Goal: Task Accomplishment & Management: Manage account settings

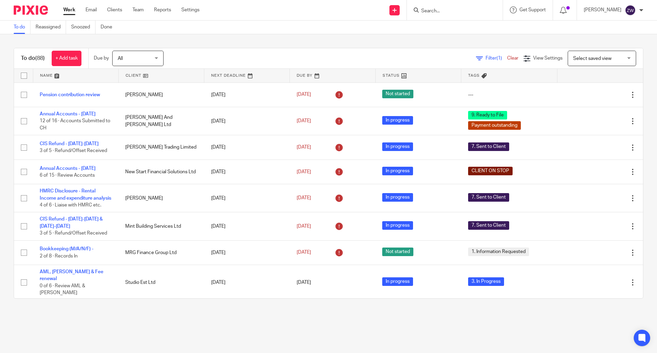
click at [210, 38] on div "To do (88) + Add task Due by All All Today Tomorrow This week Next week This mo…" at bounding box center [328, 173] width 657 height 278
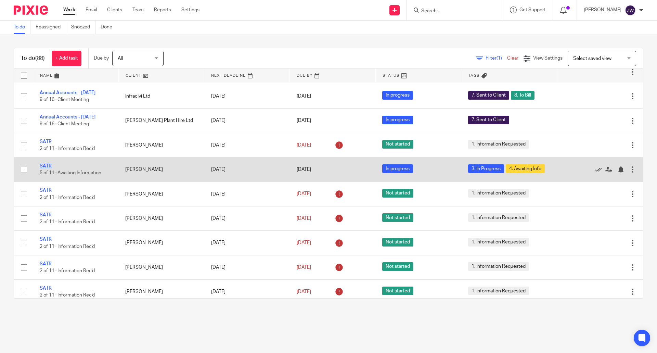
click at [48, 168] on link "SATR" at bounding box center [46, 166] width 12 height 5
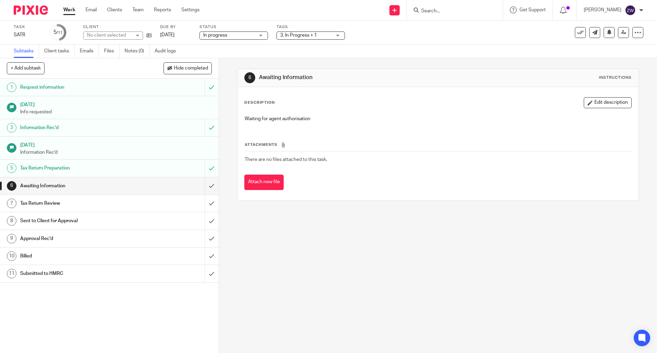
click at [312, 34] on span "3. In Progress + 1" at bounding box center [298, 35] width 37 height 5
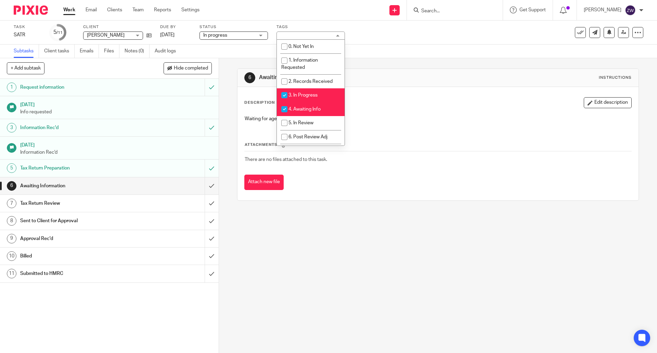
click at [322, 92] on li "3. In Progress" at bounding box center [311, 95] width 68 height 14
checkbox input "false"
click at [323, 107] on li "4. Awaiting Info" at bounding box center [311, 109] width 68 height 14
checkbox input "false"
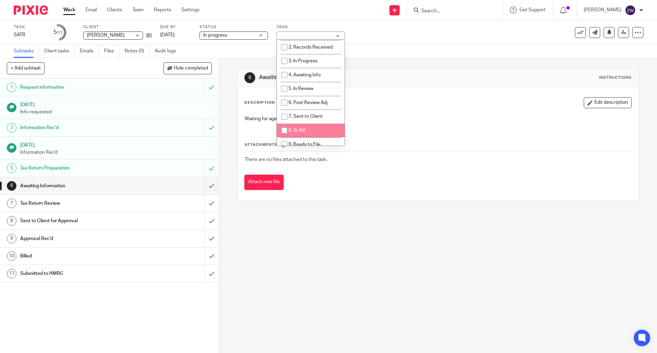
scroll to position [68, 0]
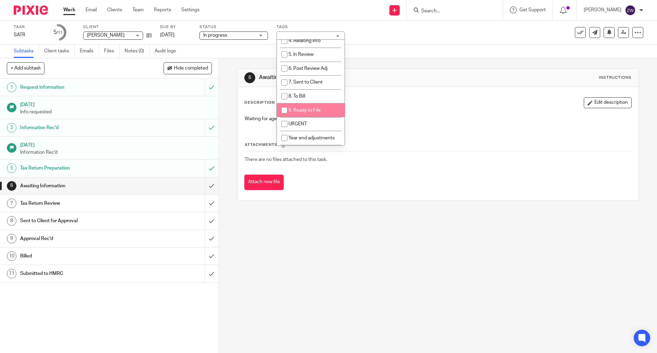
click at [309, 112] on span "9. Ready to File" at bounding box center [305, 110] width 32 height 5
checkbox input "true"
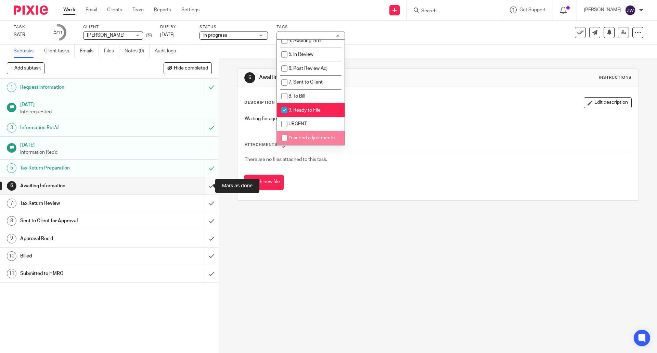
click at [206, 189] on input "submit" at bounding box center [109, 185] width 219 height 17
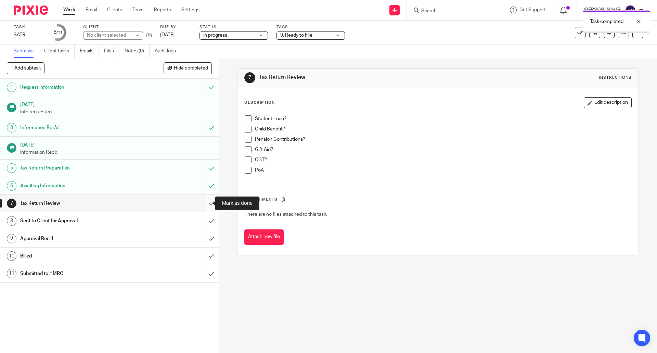
click at [207, 203] on input "submit" at bounding box center [109, 203] width 219 height 17
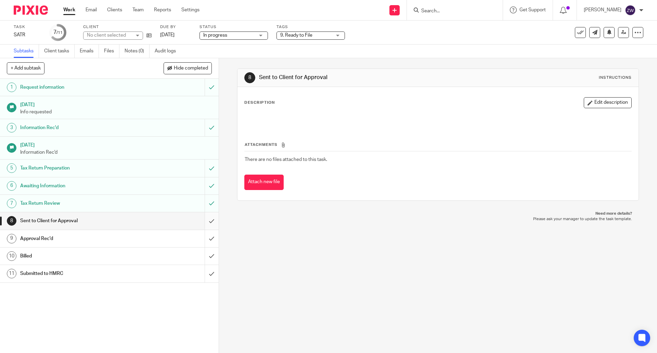
click at [207, 226] on input "submit" at bounding box center [109, 220] width 219 height 17
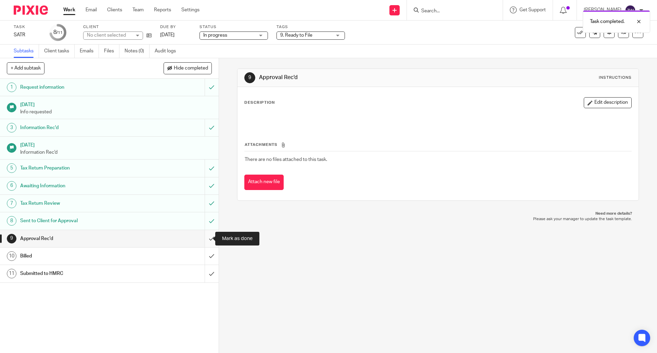
click at [203, 242] on input "submit" at bounding box center [109, 238] width 219 height 17
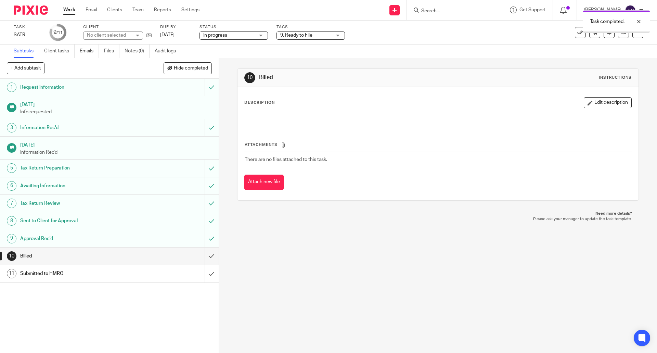
click at [206, 254] on input "submit" at bounding box center [109, 255] width 219 height 17
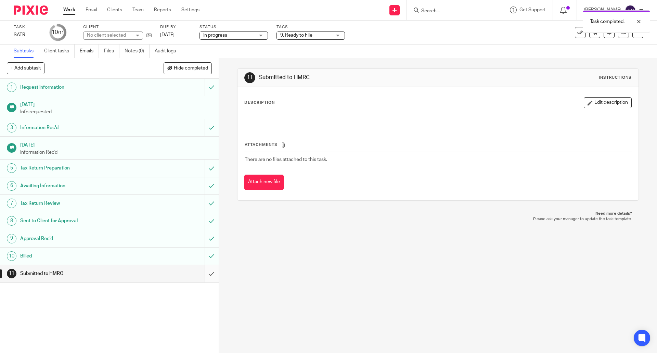
click at [203, 276] on input "submit" at bounding box center [109, 273] width 219 height 17
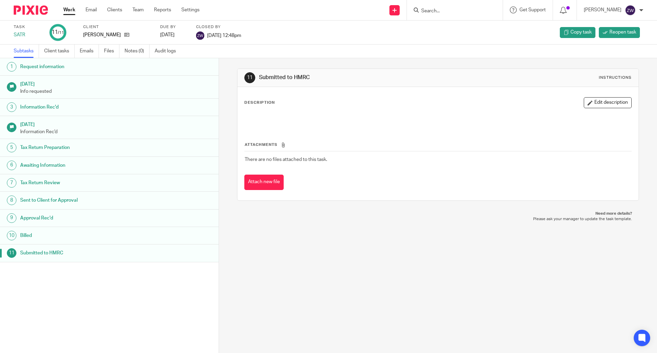
click at [36, 12] on img at bounding box center [31, 9] width 34 height 9
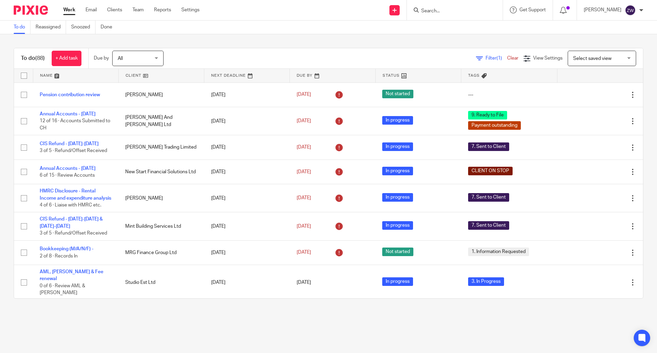
click at [38, 10] on img at bounding box center [31, 9] width 34 height 9
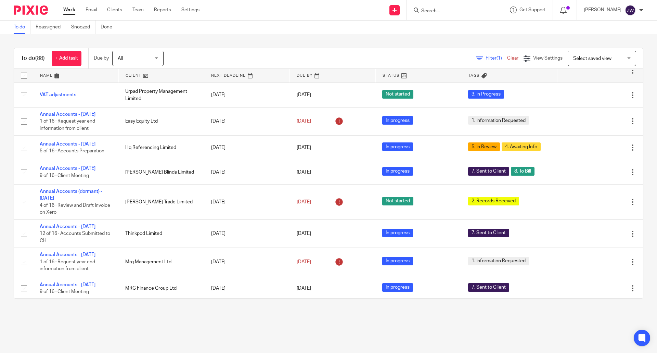
scroll to position [308, 0]
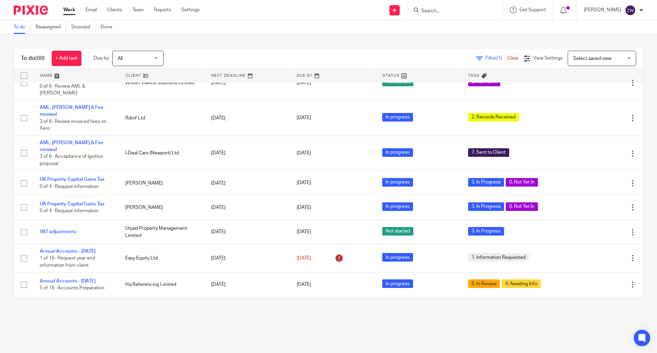
click at [36, 14] on img at bounding box center [31, 9] width 34 height 9
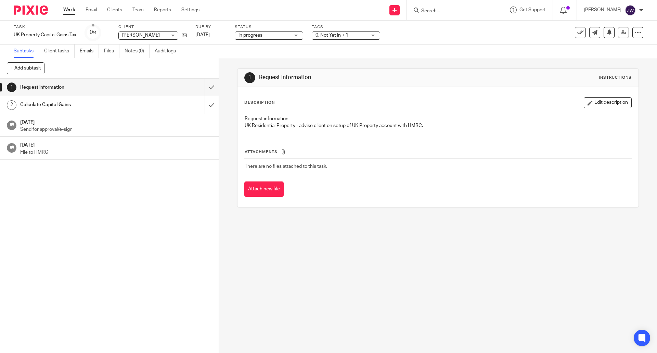
click at [346, 36] on span "0. Not Yet In + 1" at bounding box center [332, 35] width 33 height 5
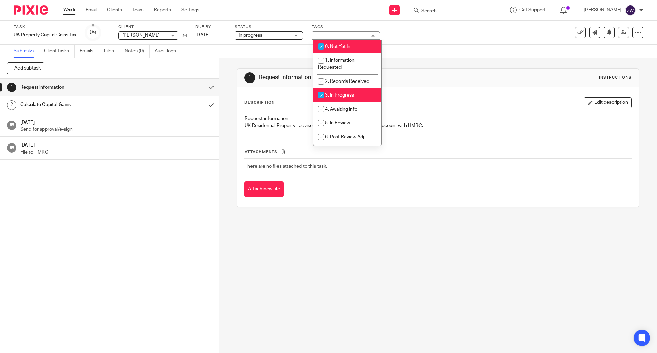
click at [345, 41] on li "0. Not Yet In" at bounding box center [347, 47] width 68 height 14
checkbox input "false"
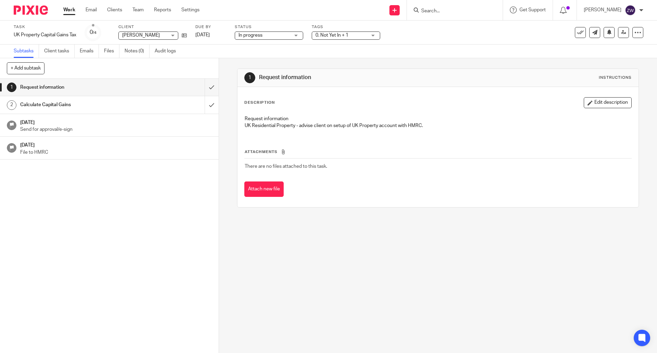
click at [332, 34] on span "0. Not Yet In + 1" at bounding box center [332, 35] width 33 height 5
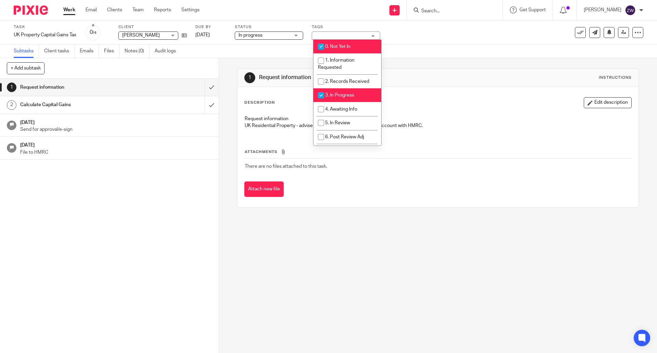
click at [332, 44] on li "0. Not Yet In" at bounding box center [347, 47] width 68 height 14
checkbox input "false"
click at [283, 60] on div "1 Request information Instructions Description Edit description Request informa…" at bounding box center [437, 137] width 401 height 159
